Goal: Book appointment/travel/reservation

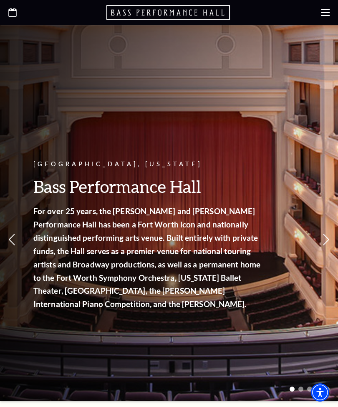
click at [15, 13] on icon "Open this option" at bounding box center [12, 12] width 8 height 9
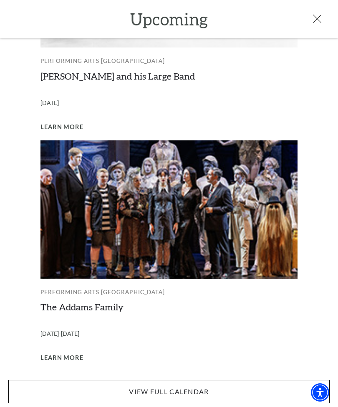
scroll to position [605, 0]
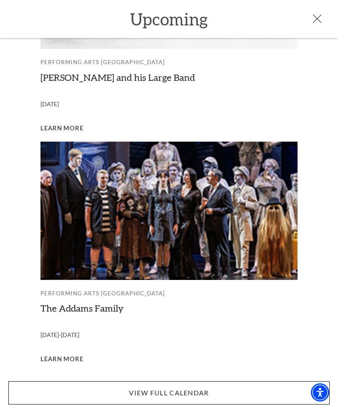
click at [201, 389] on link "View Full Calendar" at bounding box center [168, 392] width 321 height 23
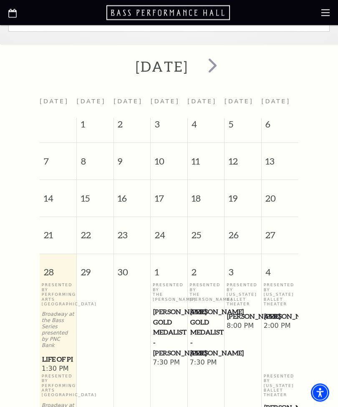
click at [224, 67] on span "next" at bounding box center [212, 65] width 24 height 24
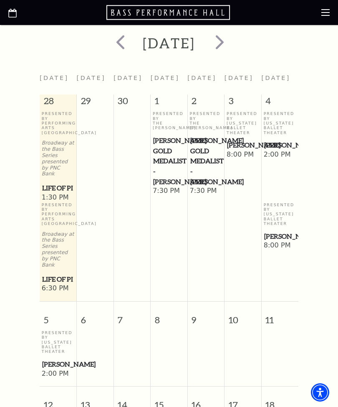
scroll to position [249, 0]
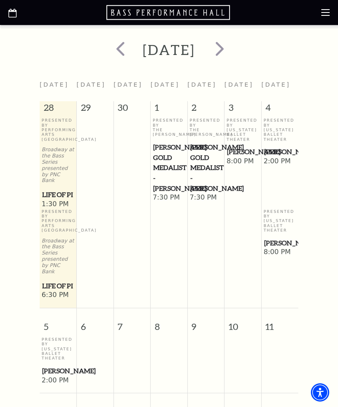
click at [231, 49] on span "next" at bounding box center [220, 49] width 24 height 24
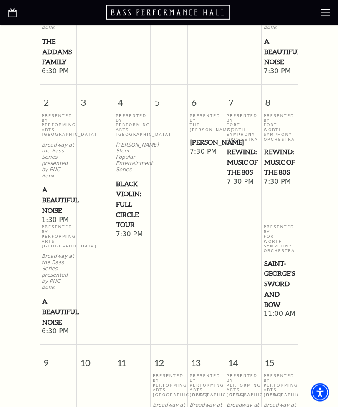
scroll to position [515, 0]
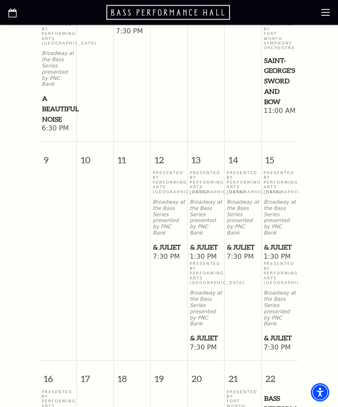
click at [163, 242] on span "& Juliet" at bounding box center [169, 247] width 32 height 10
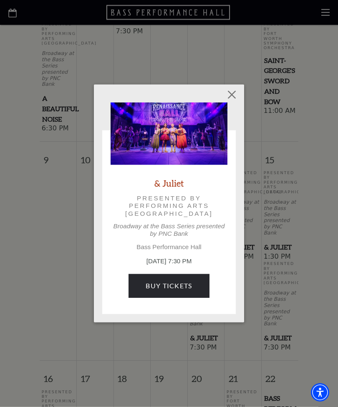
scroll to position [717, 0]
click at [233, 90] on button "Close" at bounding box center [232, 95] width 16 height 16
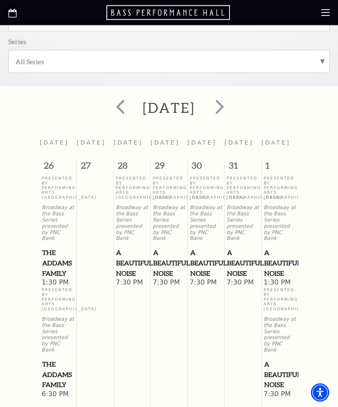
scroll to position [190, 0]
click at [231, 107] on span "next" at bounding box center [220, 107] width 24 height 24
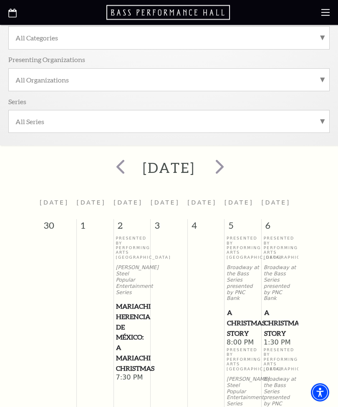
scroll to position [131, 0]
click at [231, 165] on span "next" at bounding box center [220, 166] width 24 height 24
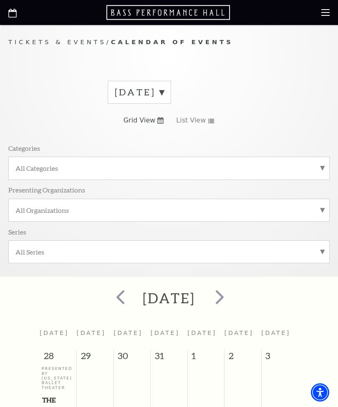
scroll to position [0, 0]
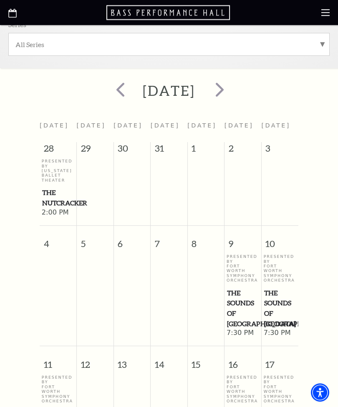
click at [231, 86] on span "next" at bounding box center [220, 90] width 24 height 24
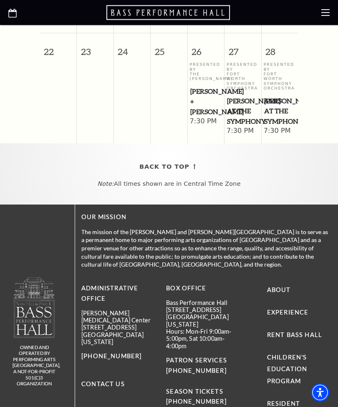
scroll to position [773, 0]
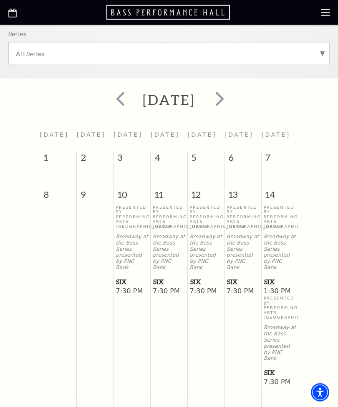
click at [231, 100] on span "next" at bounding box center [220, 99] width 24 height 24
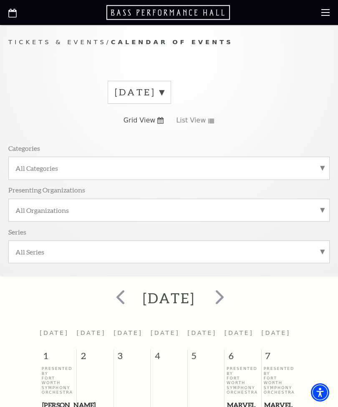
scroll to position [0, 0]
